Goal: Check status: Check status

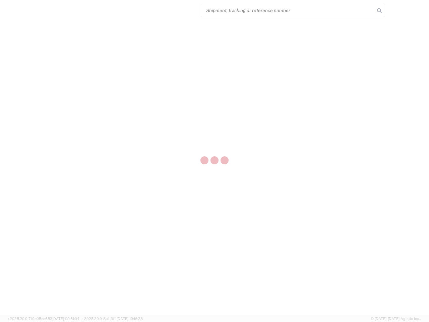
select select "US"
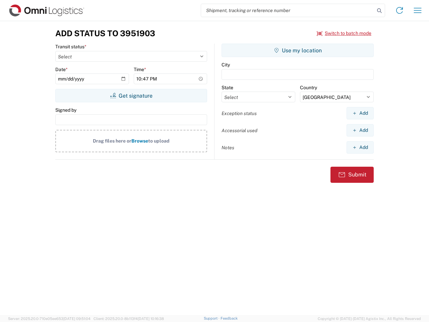
click at [288, 10] on input "search" at bounding box center [288, 10] width 174 height 13
click at [380, 11] on icon at bounding box center [379, 10] width 9 height 9
click at [400, 10] on icon at bounding box center [399, 10] width 11 height 11
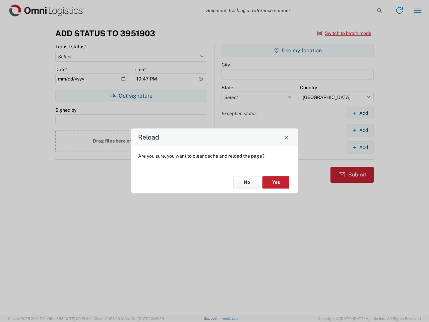
click at [418, 10] on div "Reload Are you sure, you want to clear cache and reload the page? No Yes" at bounding box center [214, 161] width 429 height 322
click at [344, 33] on div "Reload Are you sure, you want to clear cache and reload the page? No Yes" at bounding box center [214, 161] width 429 height 322
click at [131, 96] on div "Reload Are you sure, you want to clear cache and reload the page? No Yes" at bounding box center [214, 161] width 429 height 322
click at [298, 50] on div "Reload Are you sure, you want to clear cache and reload the page? No Yes" at bounding box center [214, 161] width 429 height 322
click at [360, 113] on div "Reload Are you sure, you want to clear cache and reload the page? No Yes" at bounding box center [214, 161] width 429 height 322
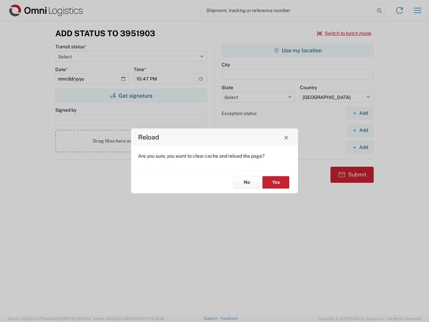
click at [360, 130] on div "Reload Are you sure, you want to clear cache and reload the page? No Yes" at bounding box center [214, 161] width 429 height 322
click at [360, 147] on div "Reload Are you sure, you want to clear cache and reload the page? No Yes" at bounding box center [214, 161] width 429 height 322
